Goal: Task Accomplishment & Management: Use online tool/utility

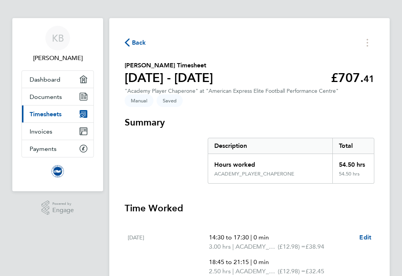
scroll to position [1, 0]
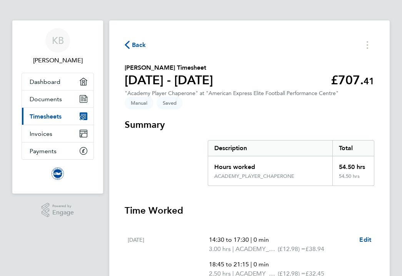
click at [52, 116] on span "Timesheets" at bounding box center [46, 116] width 32 height 7
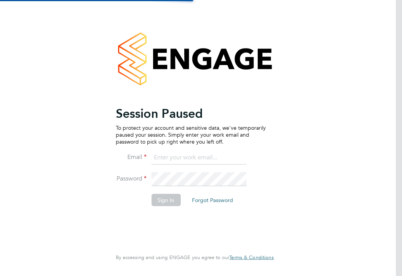
type input "trina001@hotmail.co.uk"
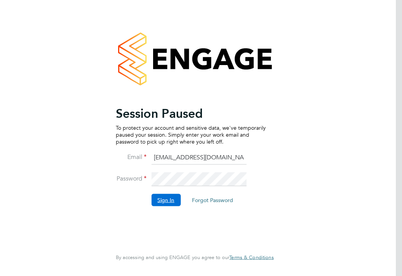
click at [174, 199] on button "Sign In" at bounding box center [165, 199] width 29 height 12
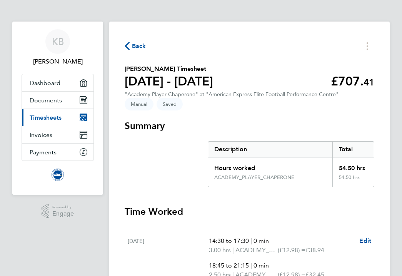
click at [64, 116] on link "Current page: Timesheets" at bounding box center [58, 117] width 72 height 17
